Goal: Task Accomplishment & Management: Use online tool/utility

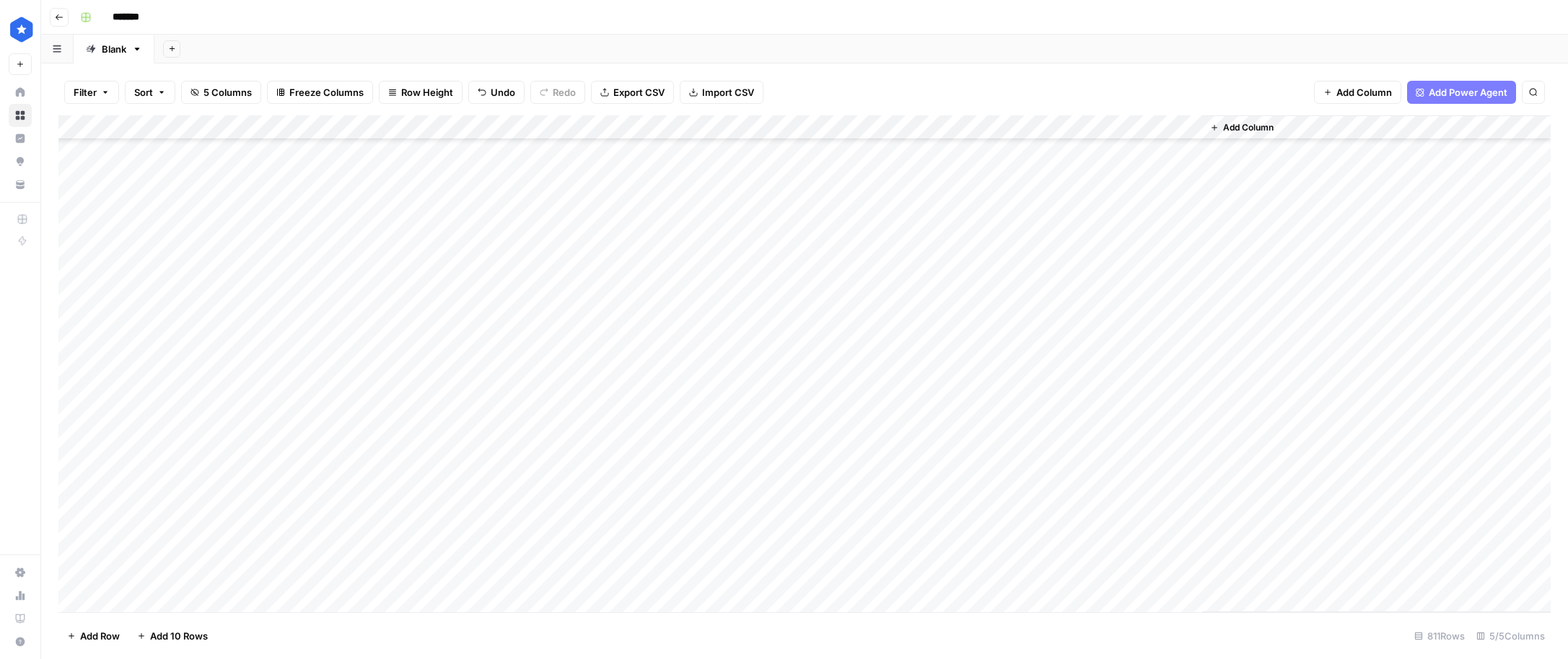
scroll to position [19438, 0]
click at [995, 572] on div "Add Column" at bounding box center [804, 363] width 1493 height 497
